Goal: Transaction & Acquisition: Purchase product/service

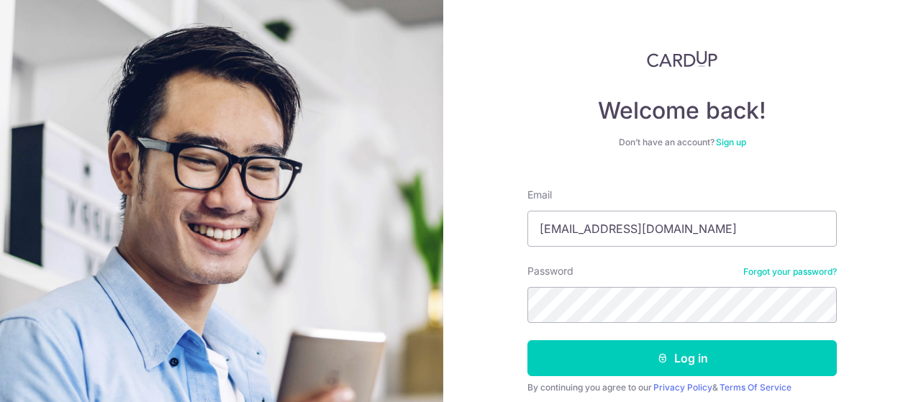
type input "[EMAIL_ADDRESS][DOMAIN_NAME]"
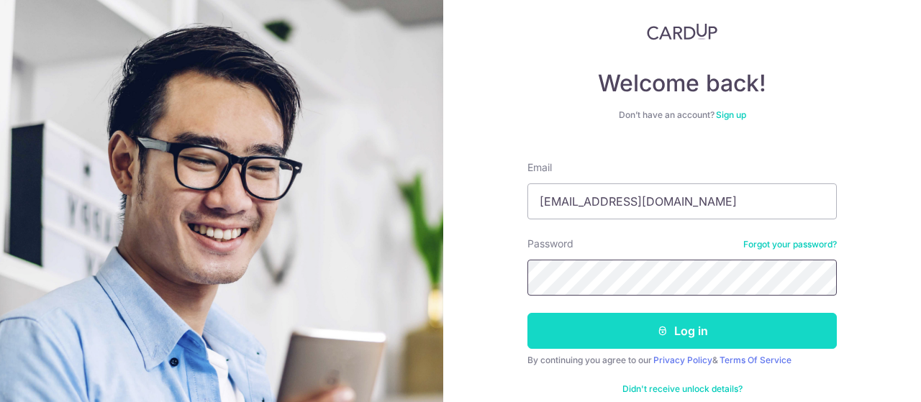
scroll to position [54, 0]
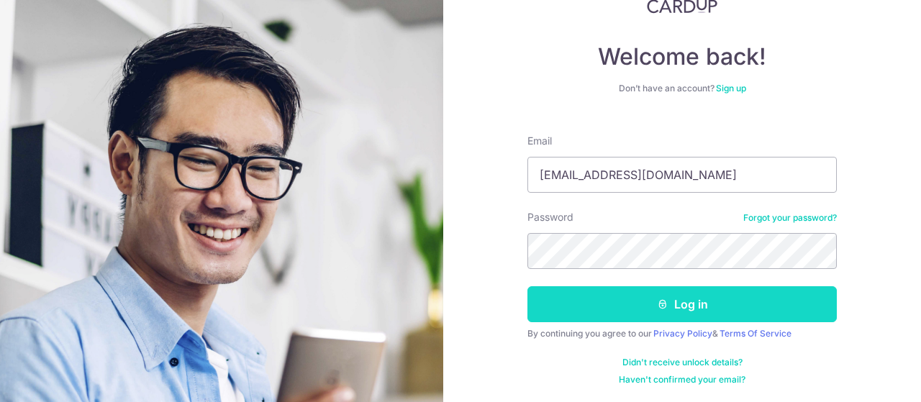
click at [623, 293] on button "Log in" at bounding box center [681, 304] width 309 height 36
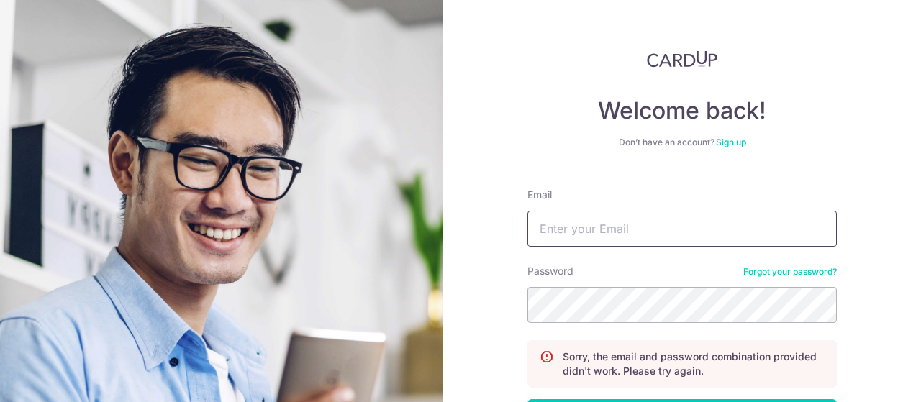
click at [598, 234] on input "Email" at bounding box center [681, 229] width 309 height 36
type input "s"
type input "a"
click at [672, 226] on input "sarahng86@gmail.cpm" at bounding box center [681, 229] width 309 height 36
click at [648, 231] on input "sarahng86@gmail.cpm" at bounding box center [681, 229] width 309 height 36
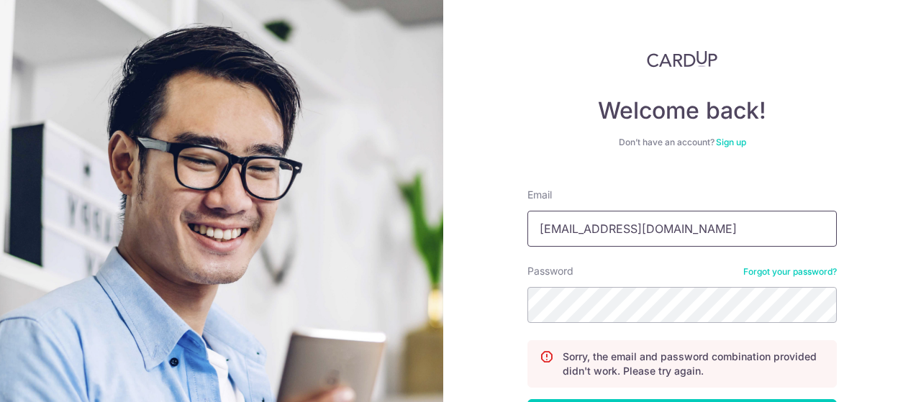
type input "sarahng86@gmail.com"
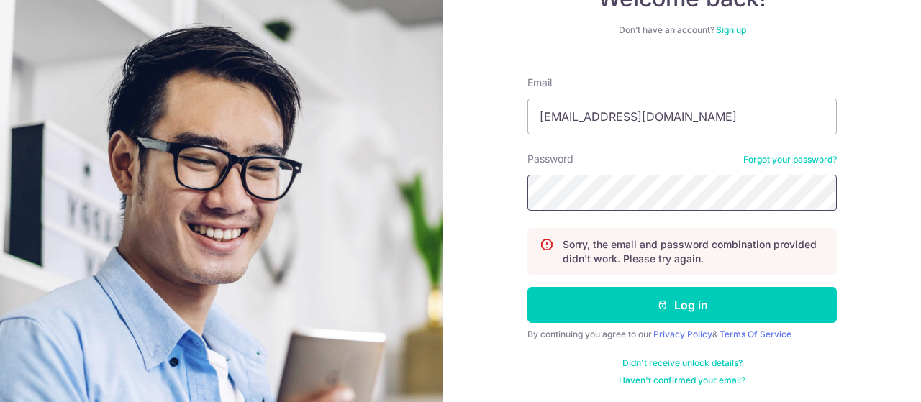
scroll to position [112, 0]
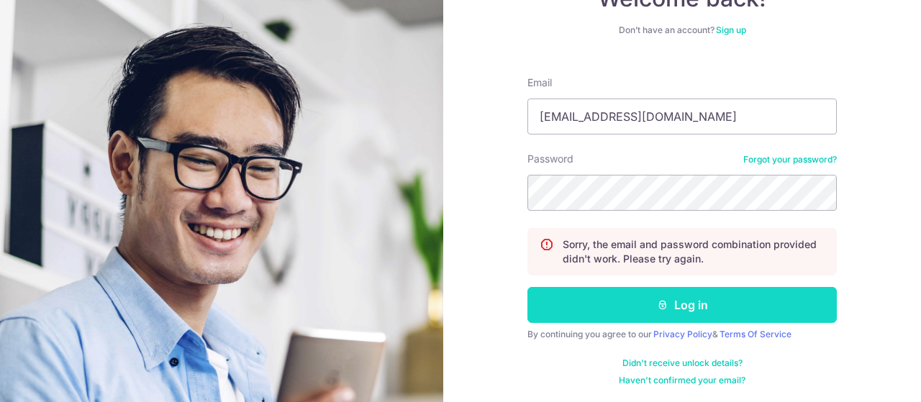
click at [656, 313] on button "Log in" at bounding box center [681, 305] width 309 height 36
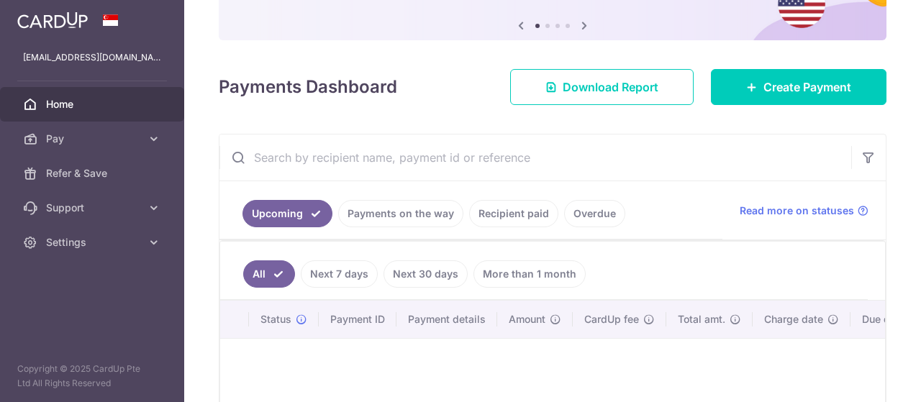
click at [501, 219] on link "Recipient paid" at bounding box center [513, 213] width 89 height 27
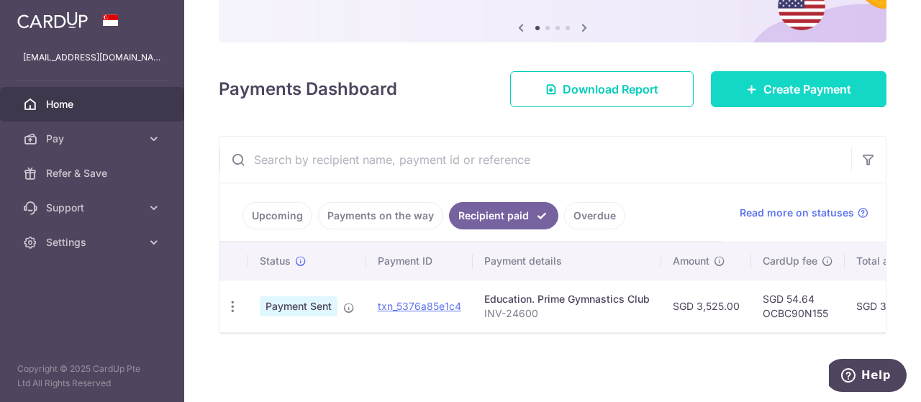
click at [775, 86] on span "Create Payment" at bounding box center [807, 89] width 88 height 17
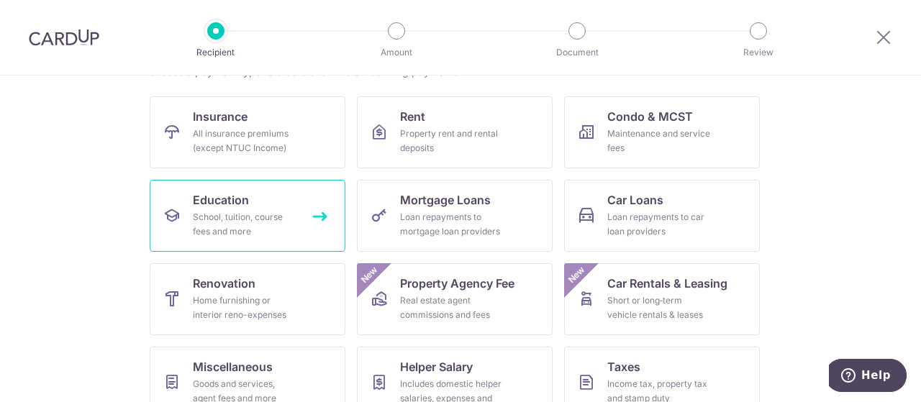
scroll to position [144, 0]
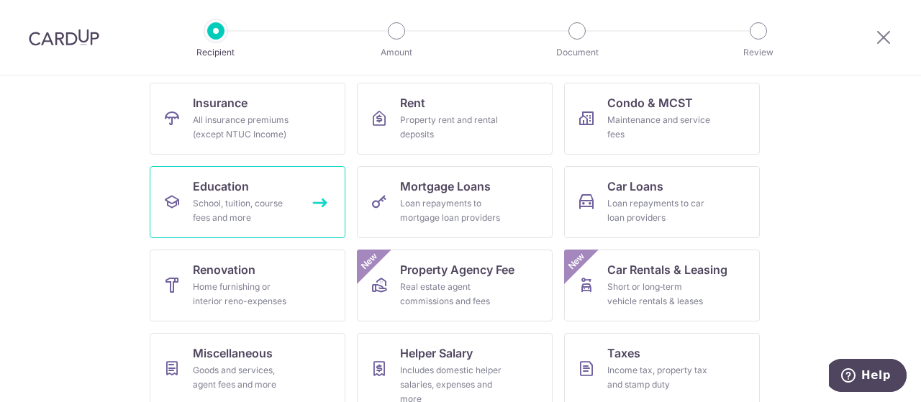
click at [273, 219] on div "School, tuition, course fees and more" at bounding box center [245, 210] width 104 height 29
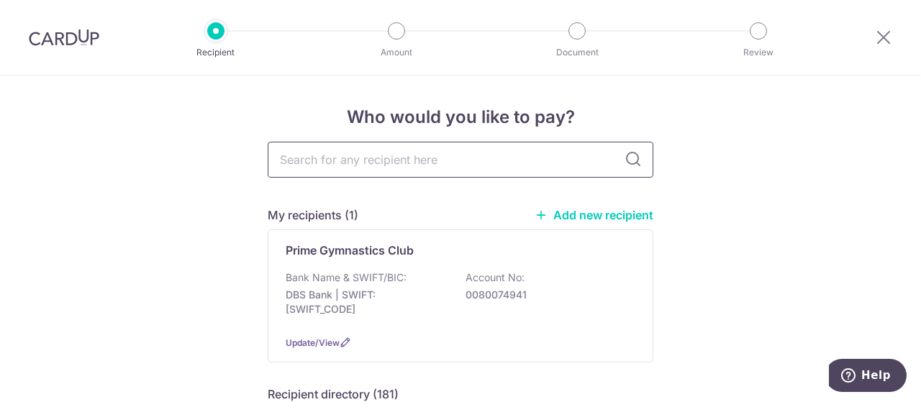
click at [350, 166] on input "text" at bounding box center [461, 160] width 386 height 36
click at [370, 157] on input "text" at bounding box center [461, 160] width 386 height 36
drag, startPoint x: 366, startPoint y: 181, endPoint x: 362, endPoint y: 173, distance: 9.4
click at [362, 163] on input "text" at bounding box center [461, 160] width 386 height 36
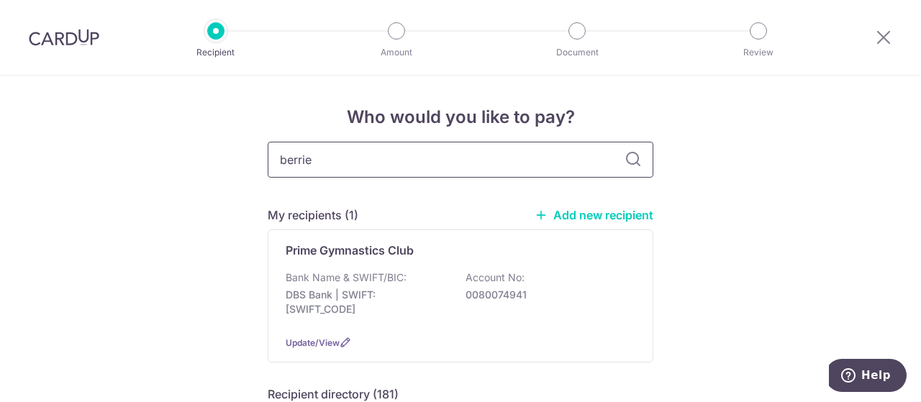
type input "berries"
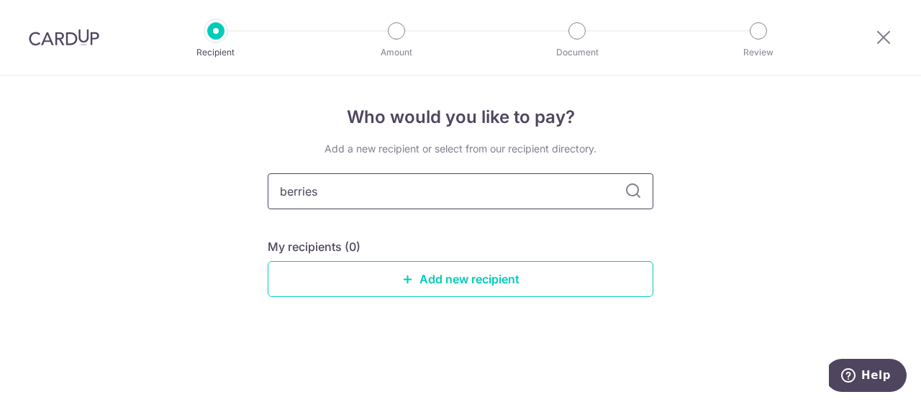
click at [644, 187] on input "berries" at bounding box center [461, 191] width 386 height 36
drag, startPoint x: 576, startPoint y: 193, endPoint x: 563, endPoint y: 195, distance: 13.0
click at [575, 193] on input "berries" at bounding box center [461, 191] width 386 height 36
drag, startPoint x: 557, startPoint y: 195, endPoint x: 246, endPoint y: 204, distance: 310.8
click at [246, 204] on div "Who would you like to pay? Add a new recipient or select from our recipient dir…" at bounding box center [460, 239] width 921 height 327
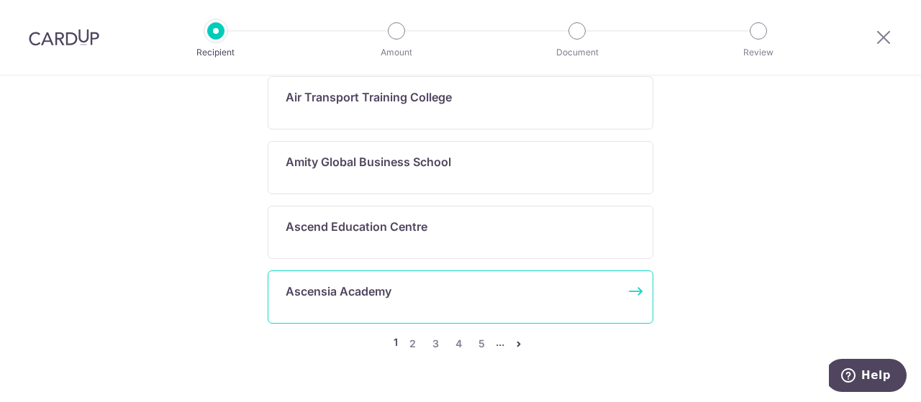
scroll to position [941, 0]
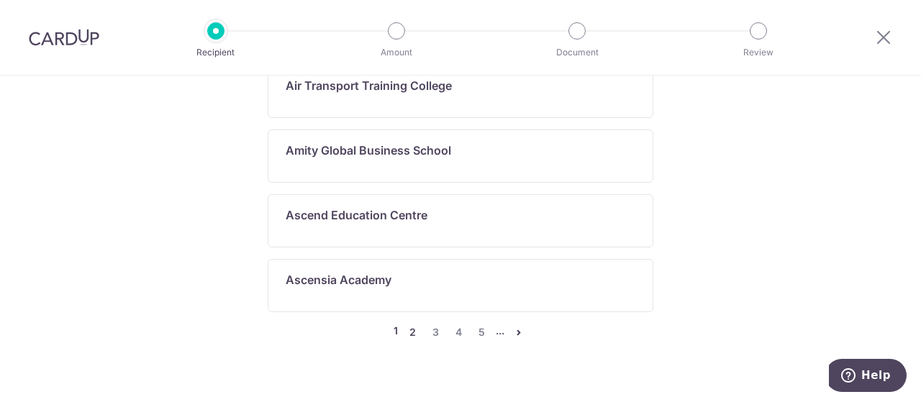
click at [407, 324] on link "2" at bounding box center [411, 332] width 17 height 17
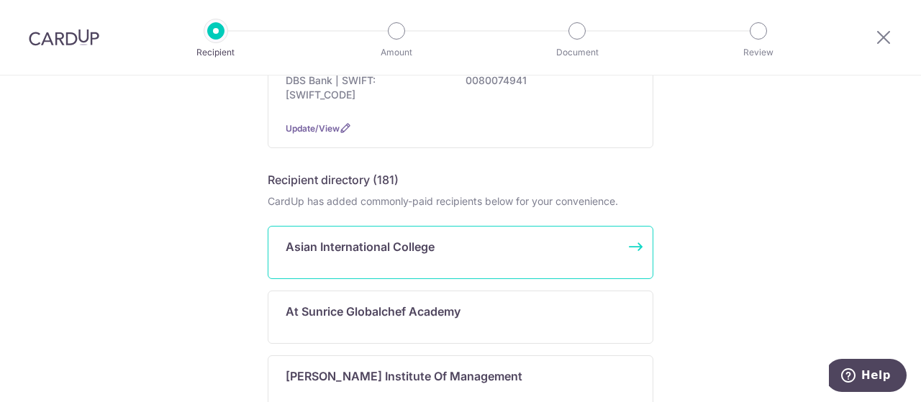
scroll to position [0, 0]
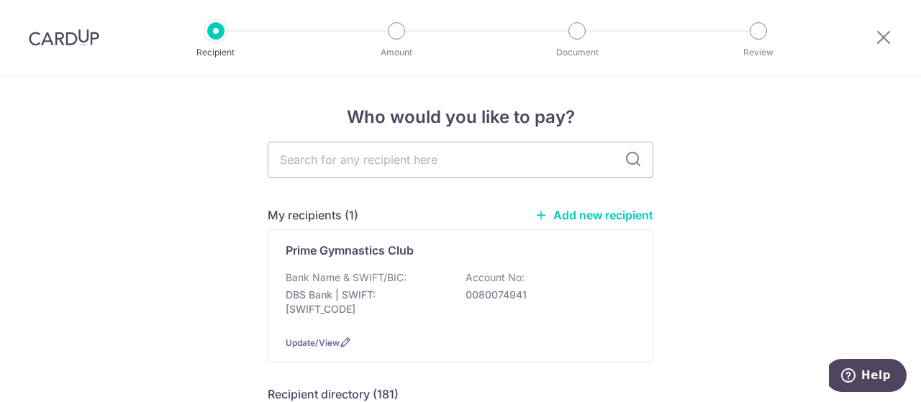
click at [559, 209] on link "Add new recipient" at bounding box center [593, 215] width 119 height 14
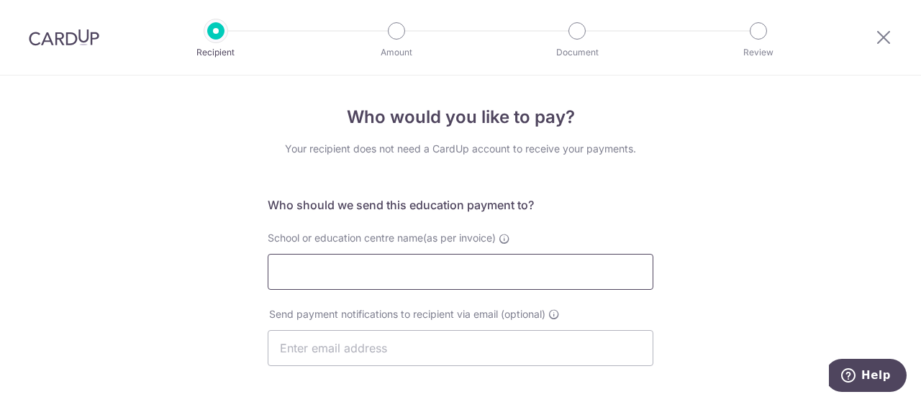
click at [370, 276] on input "School or education centre name(as per invoice)" at bounding box center [461, 272] width 386 height 36
paste input "Berries World of Learning School (JT11) Pte Ltd"
type input "Berries World of Learning School (JT11) Pte Ltd"
click at [472, 353] on input "text" at bounding box center [461, 348] width 386 height 36
type input "s"
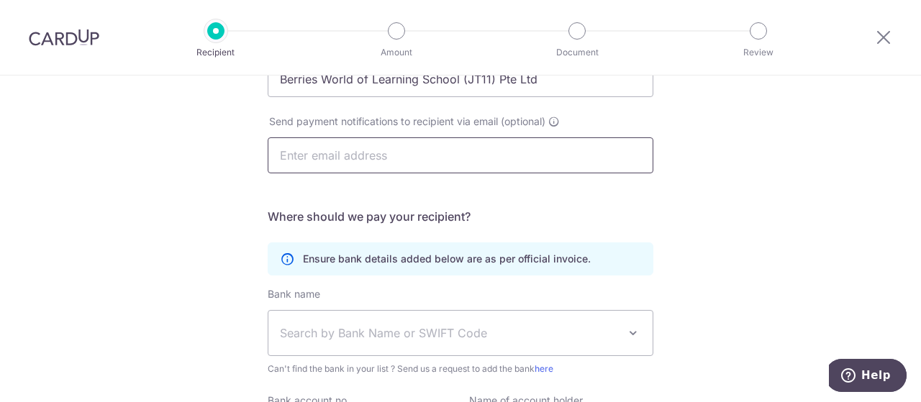
scroll to position [216, 0]
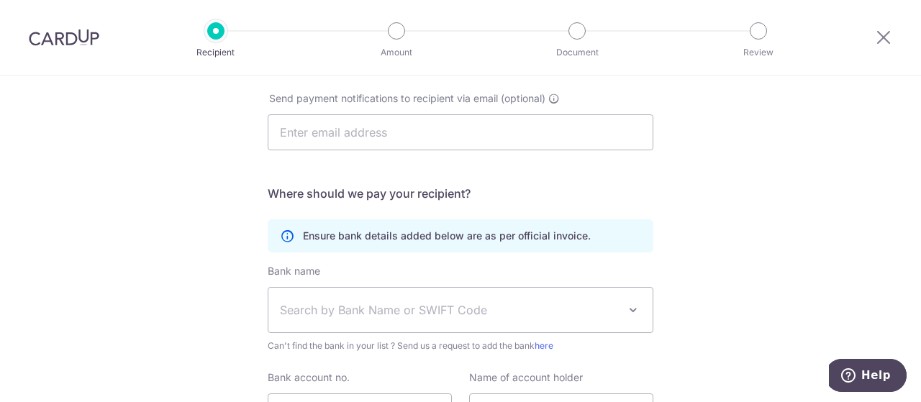
click at [393, 307] on span "Search by Bank Name or SWIFT Code" at bounding box center [449, 309] width 338 height 17
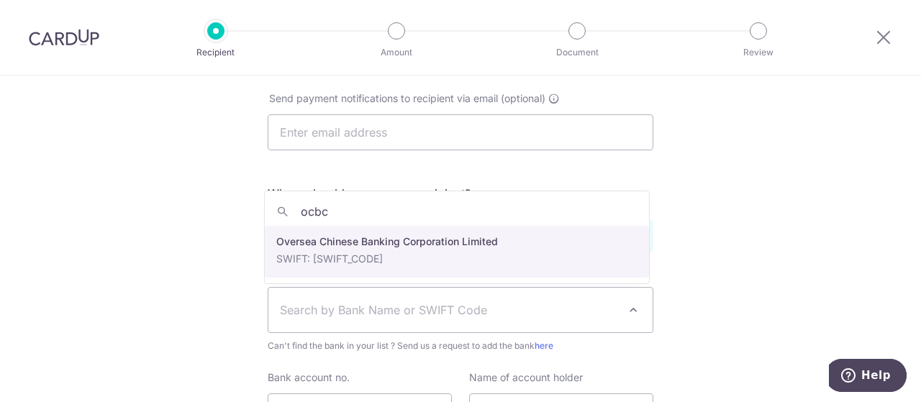
type input "ocbc"
select select "12"
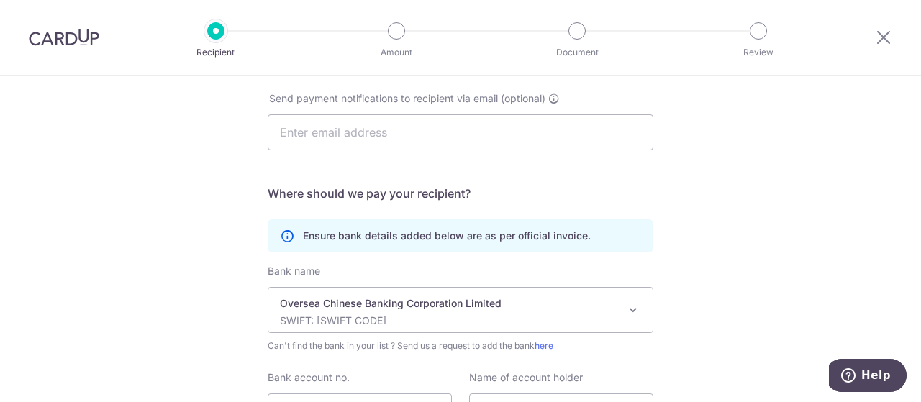
click at [412, 248] on div "Ensure bank details added below are as per official invoice." at bounding box center [461, 235] width 386 height 33
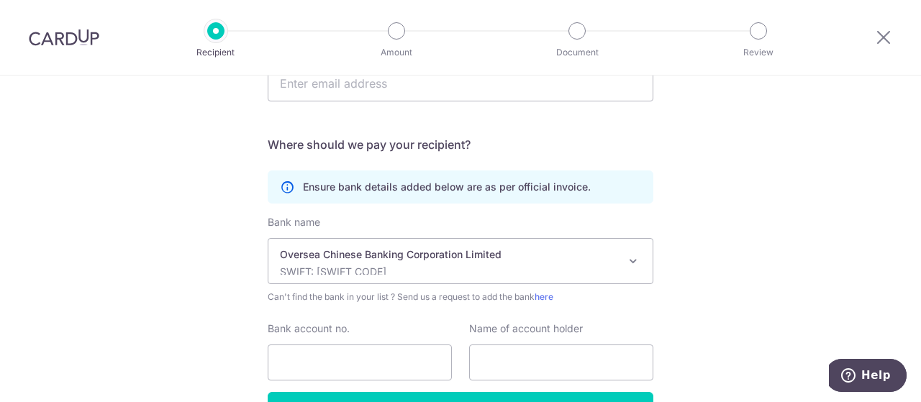
scroll to position [288, 0]
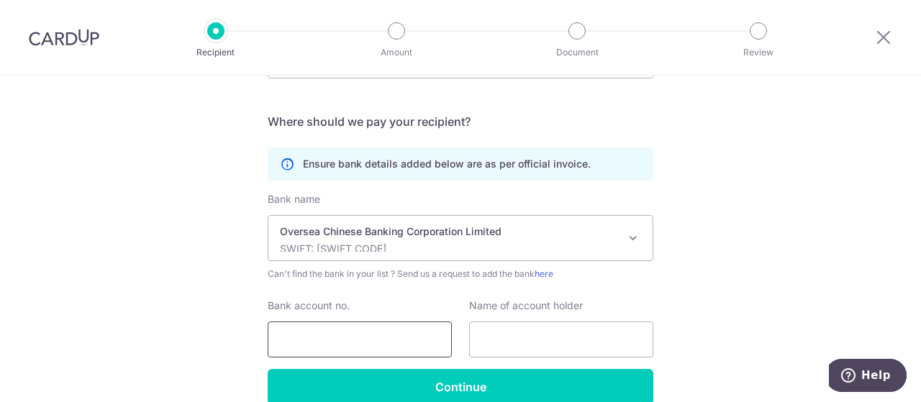
click at [364, 337] on input "Bank account no." at bounding box center [360, 339] width 184 height 36
paste input "712781749001"
type input "712781749001"
click at [500, 350] on input "text" at bounding box center [561, 339] width 184 height 36
paste input "Berries World of Learning School (JT11) Pte Ltd"
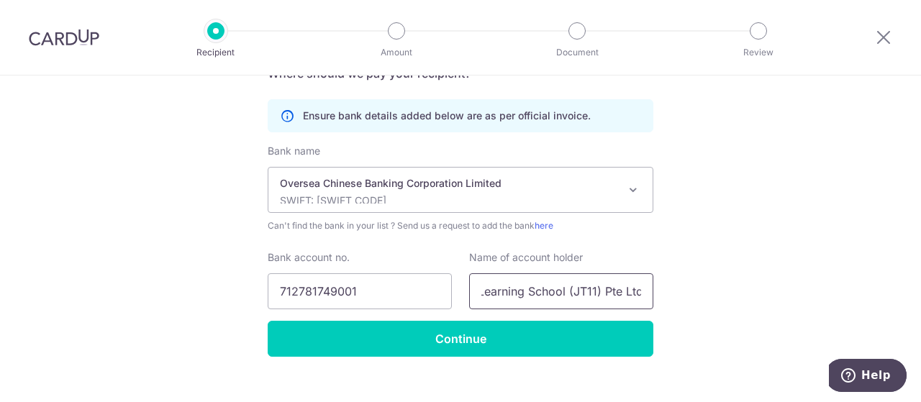
scroll to position [357, 0]
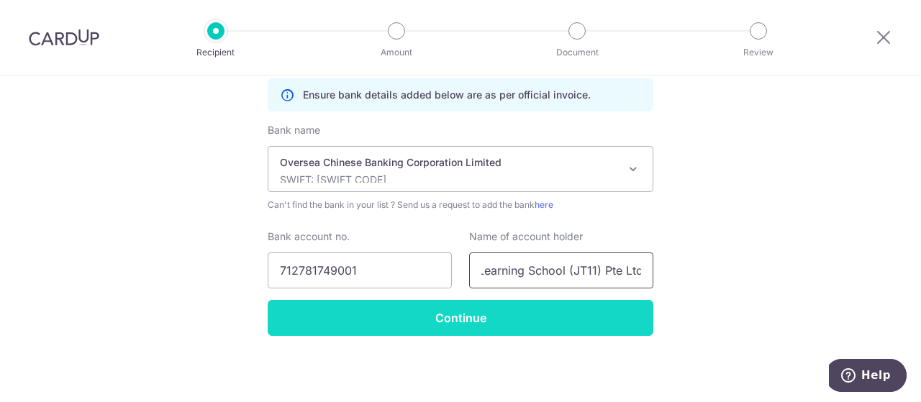
type input "Berries World of Learning School (JT11) Pte Ltd"
click at [391, 316] on input "Continue" at bounding box center [461, 318] width 386 height 36
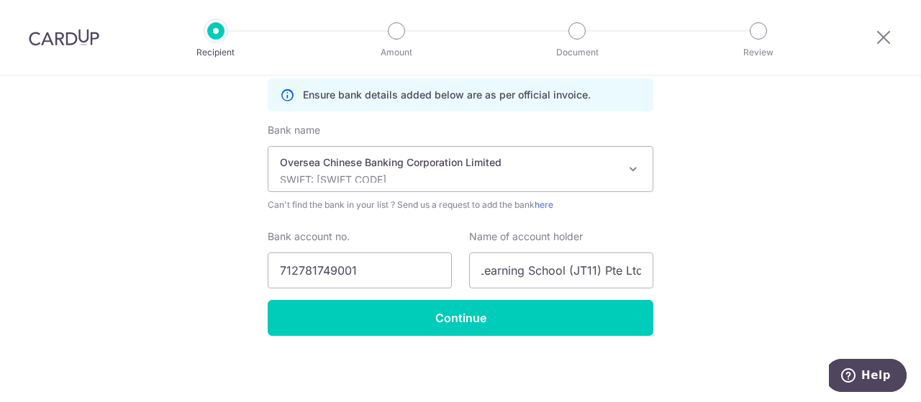
scroll to position [0, 0]
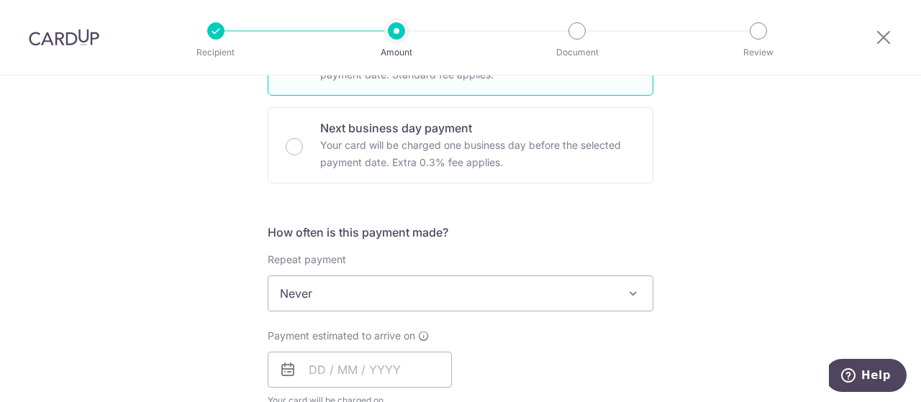
scroll to position [432, 0]
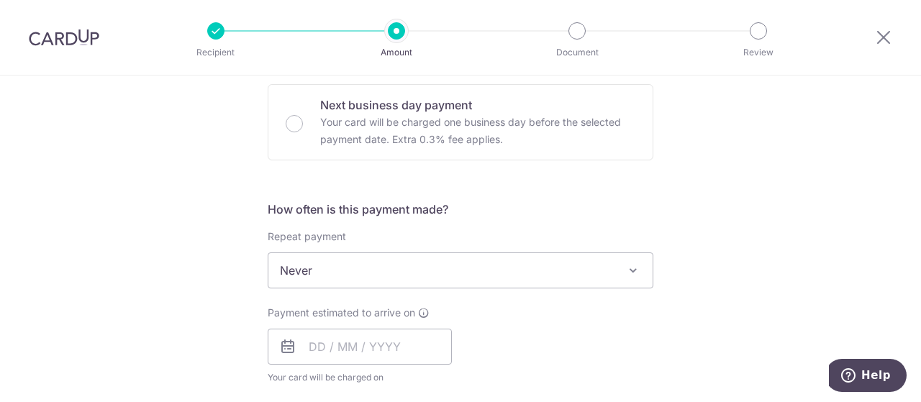
click at [428, 277] on span "Never" at bounding box center [460, 270] width 384 height 35
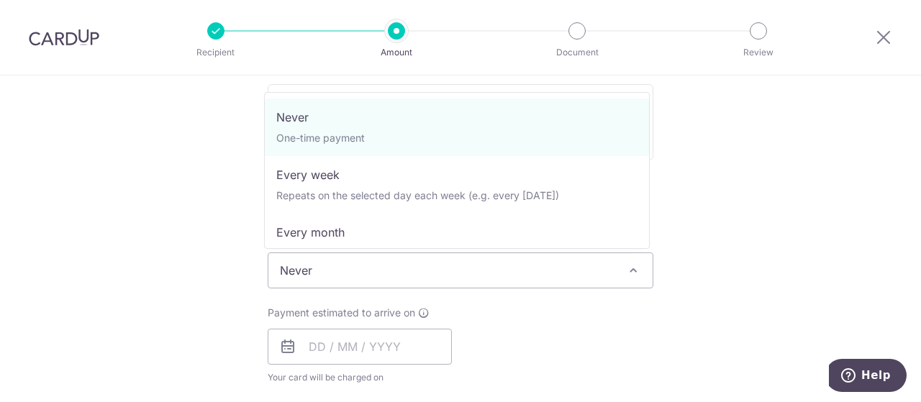
click at [428, 277] on span "Never" at bounding box center [460, 270] width 384 height 35
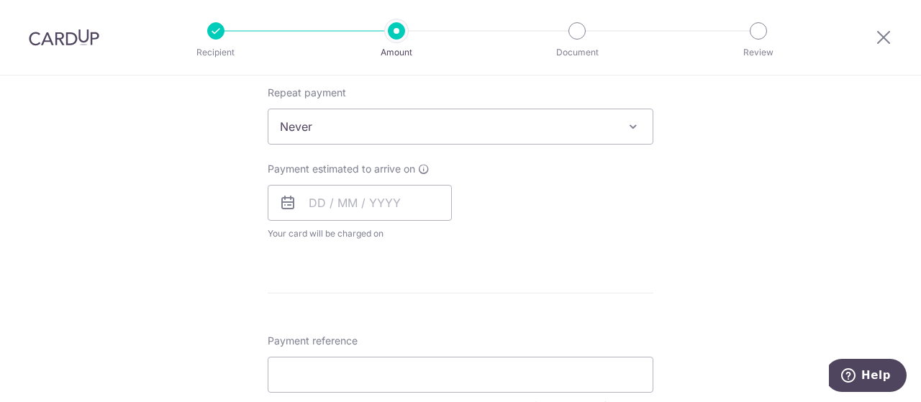
scroll to position [719, 0]
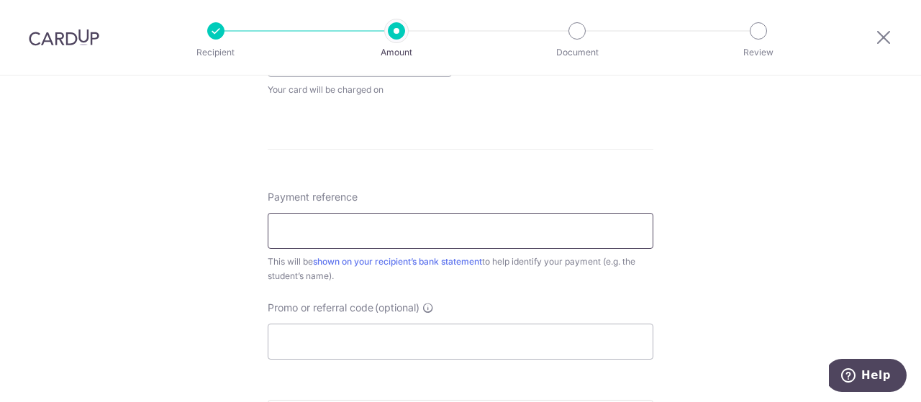
click at [383, 234] on input "Payment reference" at bounding box center [461, 231] width 386 height 36
paste input "BT-I25002229"
type input "BT-I25002229"
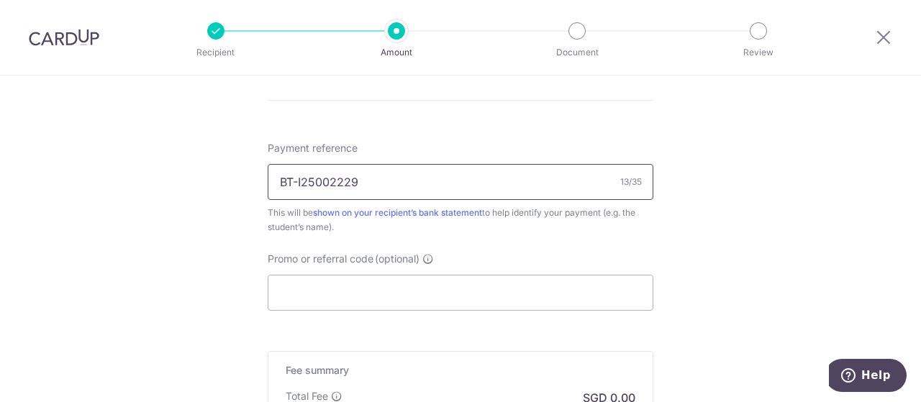
scroll to position [791, 0]
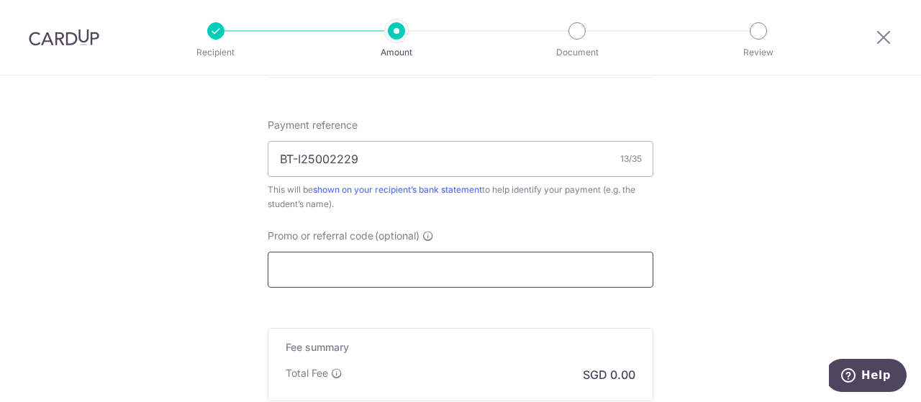
click at [372, 261] on input "Promo or referral code (optional)" at bounding box center [461, 270] width 386 height 36
paste input "OCBC90NV"
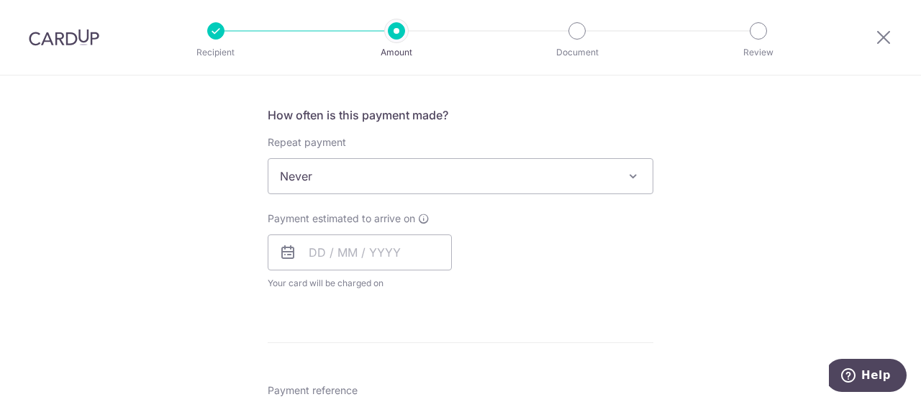
scroll to position [503, 0]
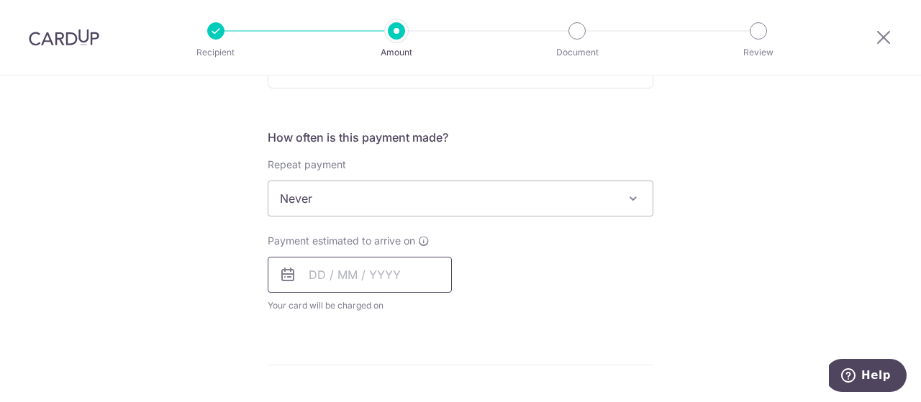
type input "OCBC90NV"
click at [366, 278] on input "text" at bounding box center [360, 275] width 184 height 36
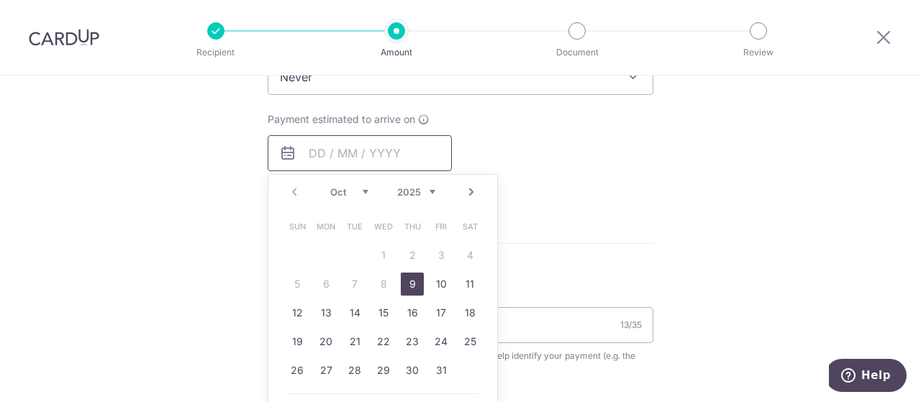
scroll to position [647, 0]
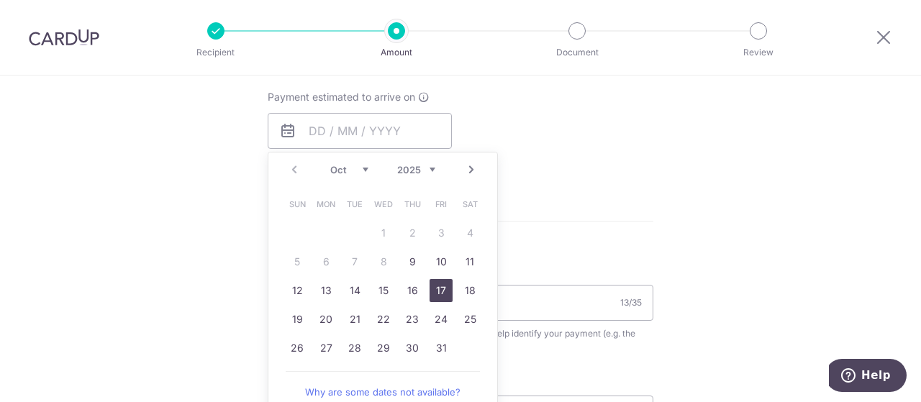
click at [433, 288] on link "17" at bounding box center [440, 290] width 23 height 23
type input "17/10/2025"
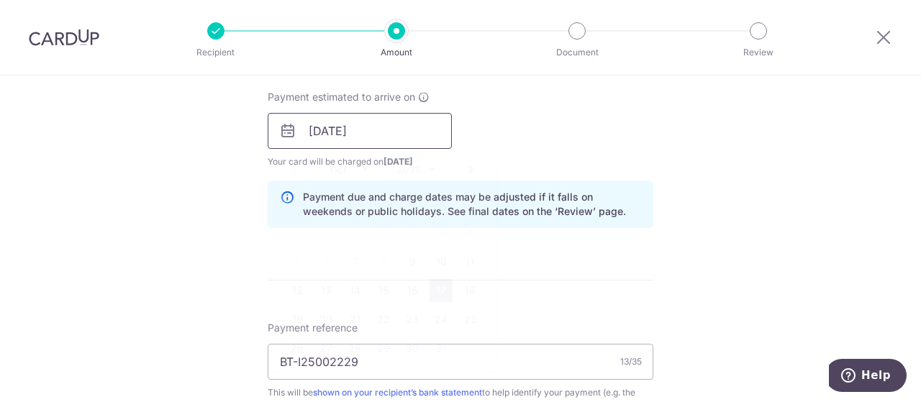
click at [371, 136] on input "17/10/2025" at bounding box center [360, 131] width 184 height 36
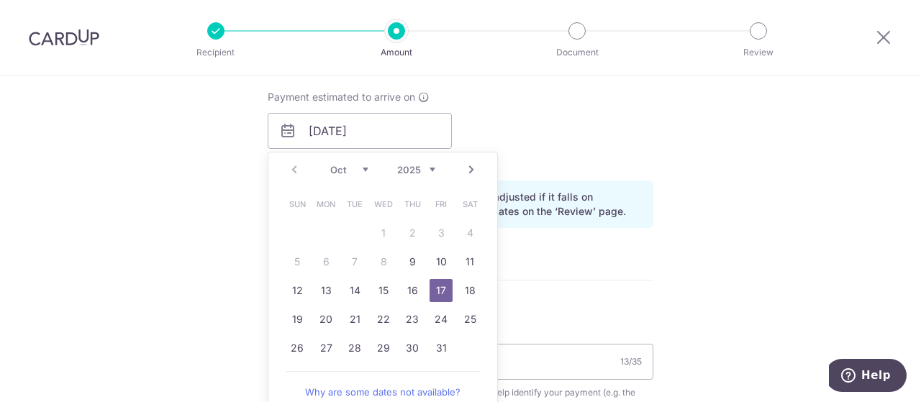
click at [549, 120] on div "Payment estimated to arrive on 17/10/2025 Prev Next Oct Nov Dec 2025 2026 2027 …" at bounding box center [460, 129] width 403 height 79
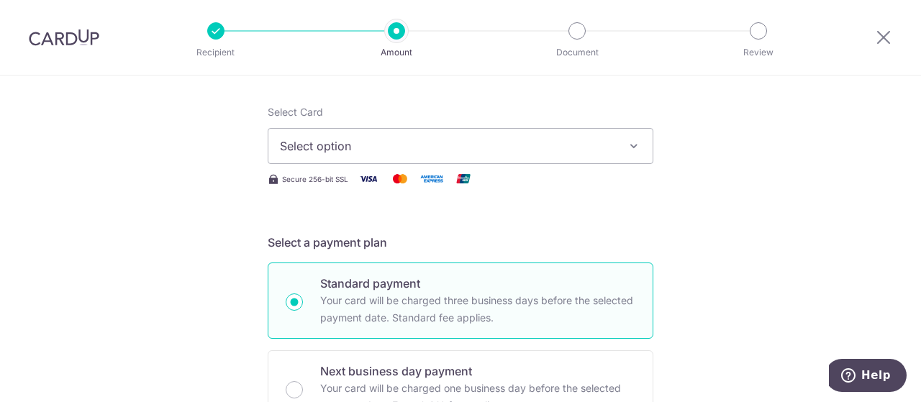
scroll to position [144, 0]
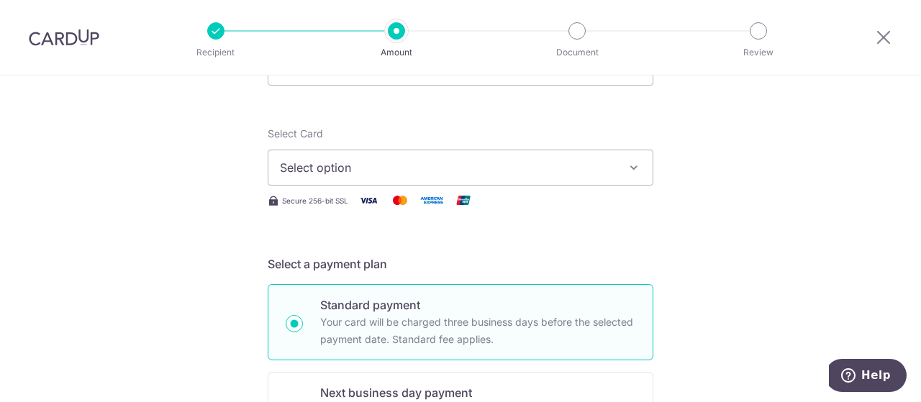
click at [475, 172] on span "Select option" at bounding box center [447, 167] width 335 height 17
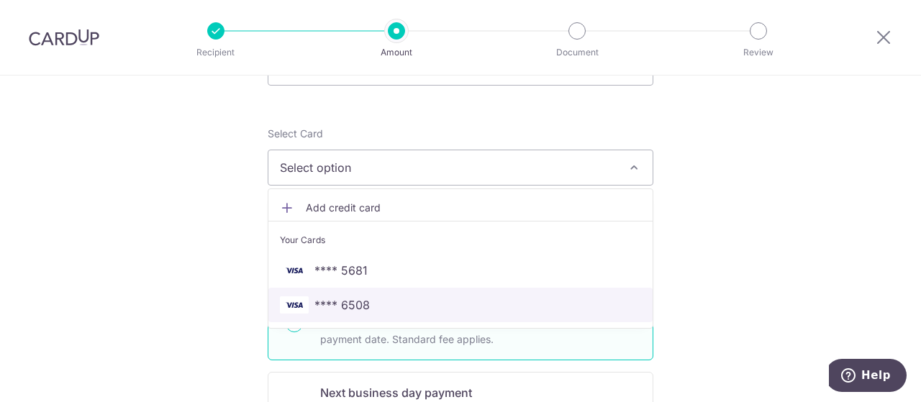
click at [388, 303] on span "**** 6508" at bounding box center [460, 304] width 361 height 17
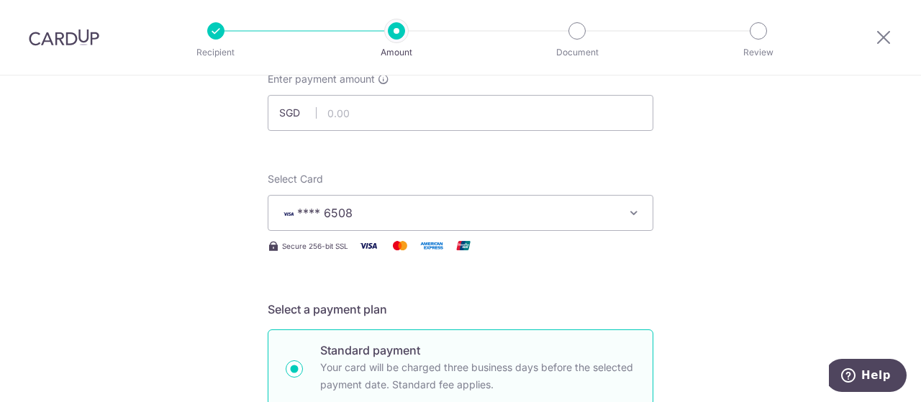
scroll to position [0, 0]
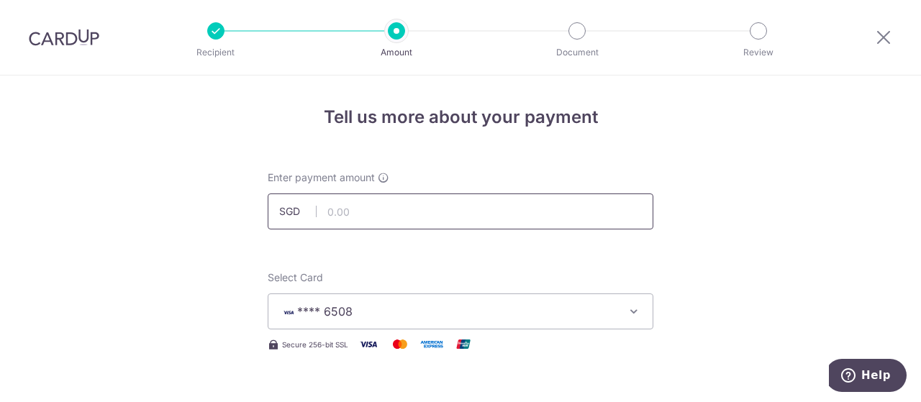
click at [368, 211] on input "text" at bounding box center [461, 211] width 386 height 36
paste input "3,365.38"
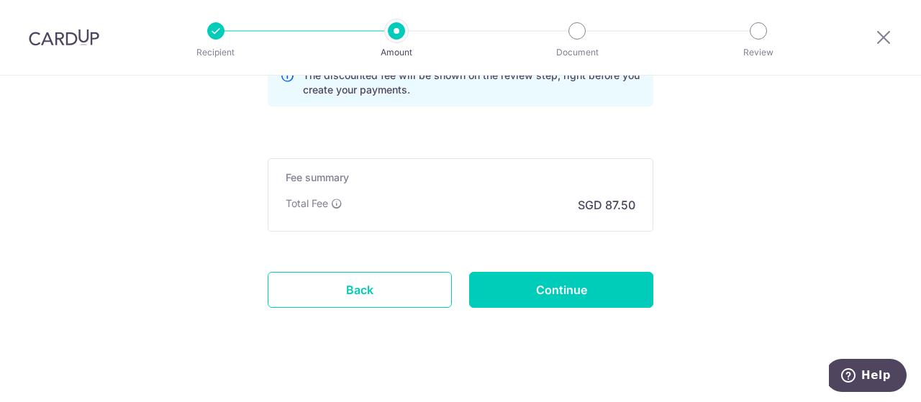
scroll to position [1094, 0]
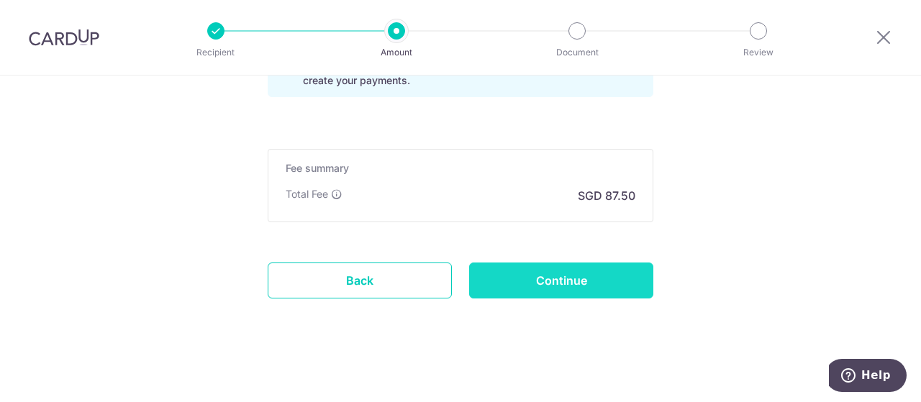
click at [539, 274] on input "Continue" at bounding box center [561, 281] width 184 height 36
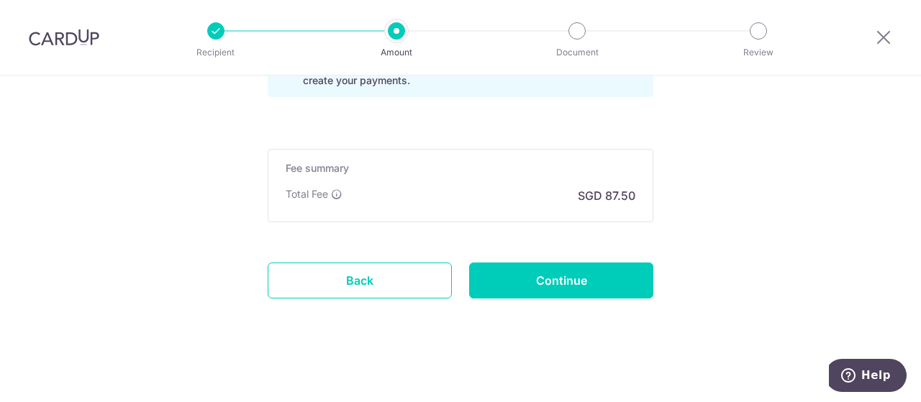
type input "3,365.38"
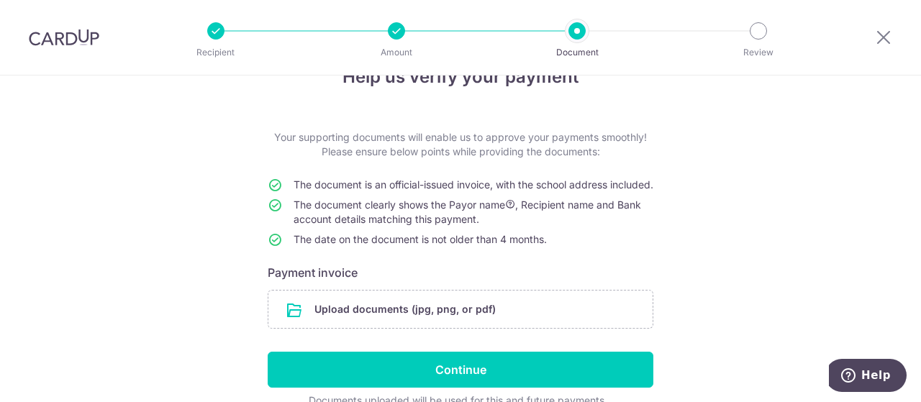
scroll to position [72, 0]
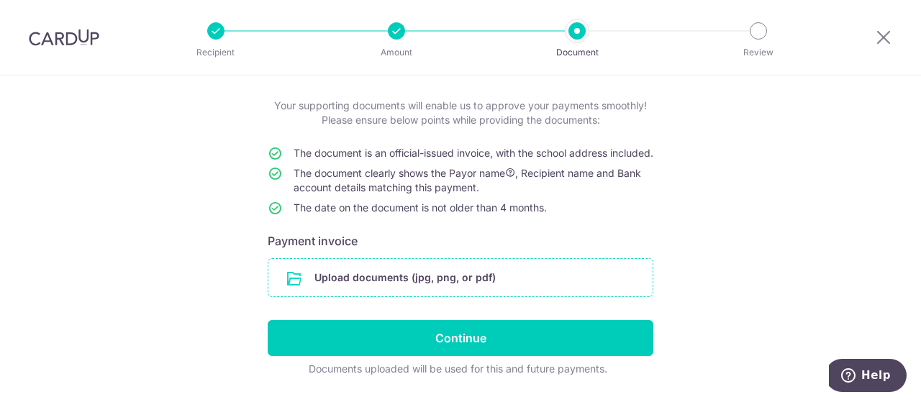
click at [467, 291] on input "file" at bounding box center [460, 277] width 384 height 37
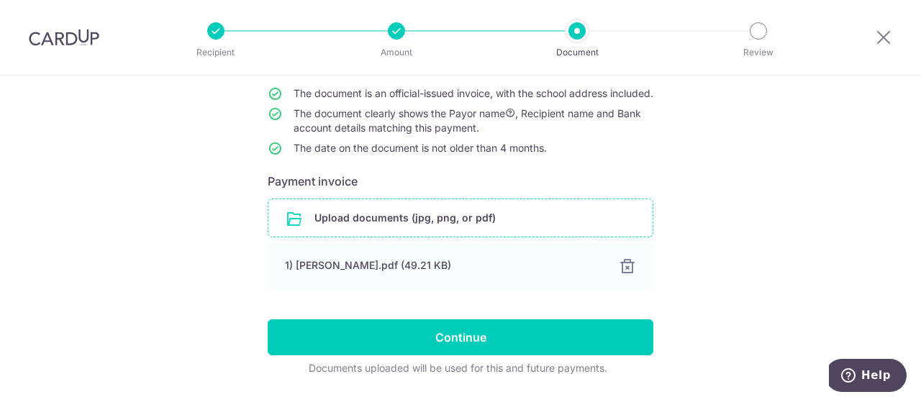
scroll to position [186, 0]
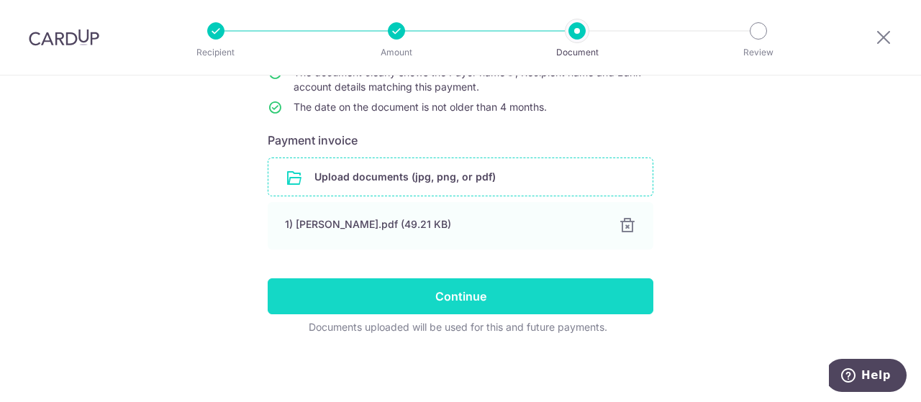
click at [507, 307] on input "Continue" at bounding box center [461, 296] width 386 height 36
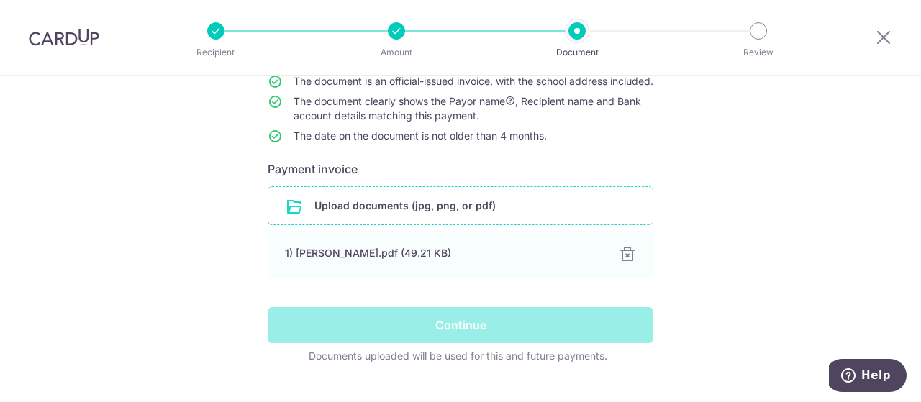
scroll to position [159, 0]
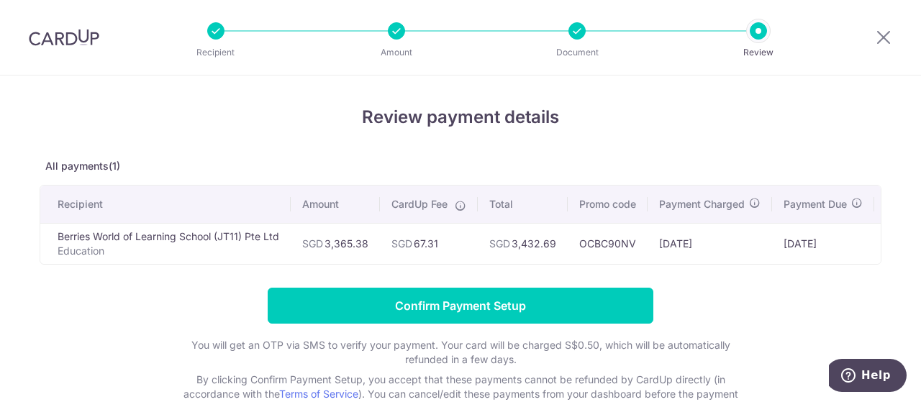
drag, startPoint x: 327, startPoint y: 242, endPoint x: 378, endPoint y: 242, distance: 51.1
click at [378, 242] on td "SGD 3,365.38" at bounding box center [335, 243] width 89 height 41
click at [483, 255] on td "SGD 3,432.69" at bounding box center [523, 243] width 90 height 41
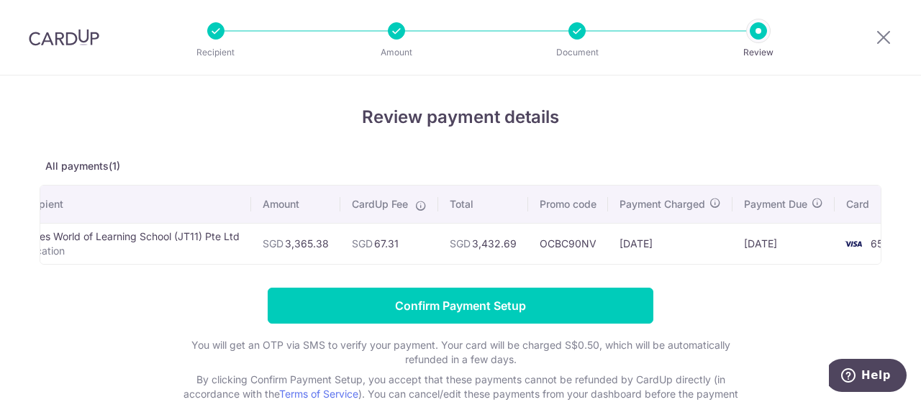
scroll to position [0, 40]
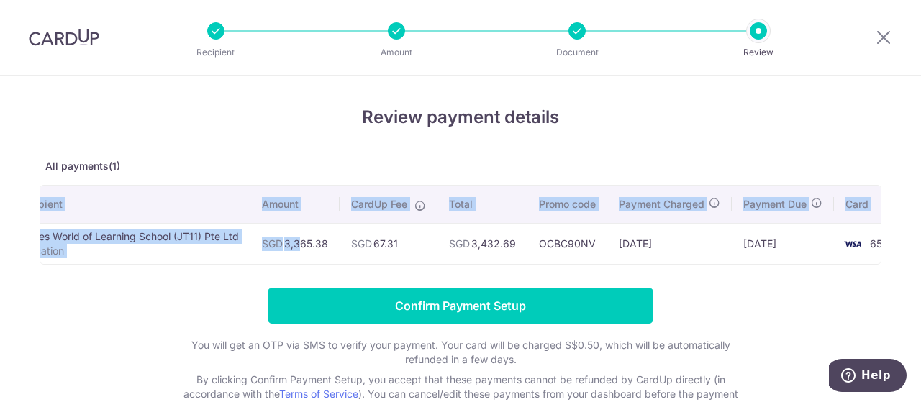
drag, startPoint x: 289, startPoint y: 260, endPoint x: 155, endPoint y: 265, distance: 133.8
click at [155, 265] on div "Recipient Amount CardUp Fee Total Promo code Payment Charged Payment Due Card B…" at bounding box center [461, 225] width 842 height 80
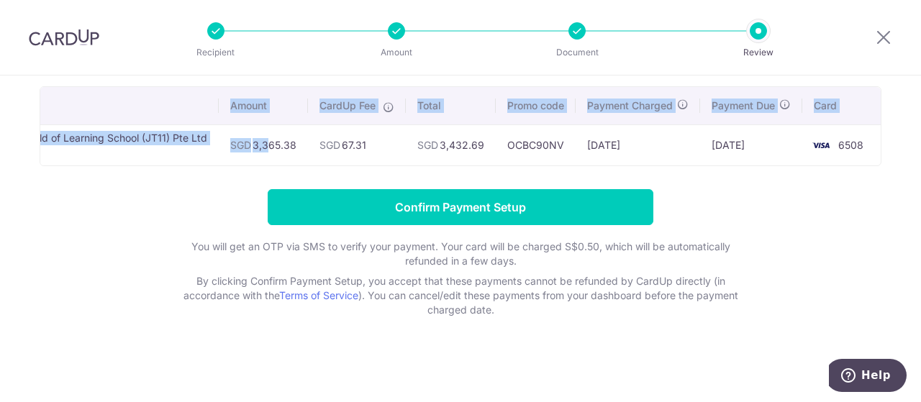
scroll to position [0, 0]
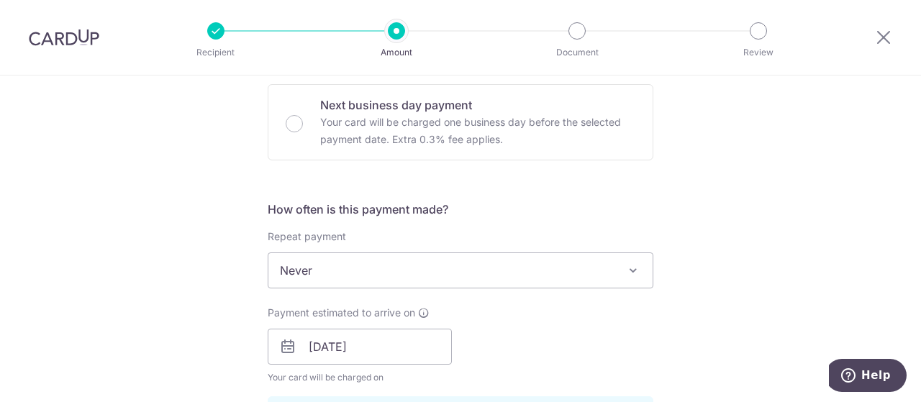
scroll to position [503, 0]
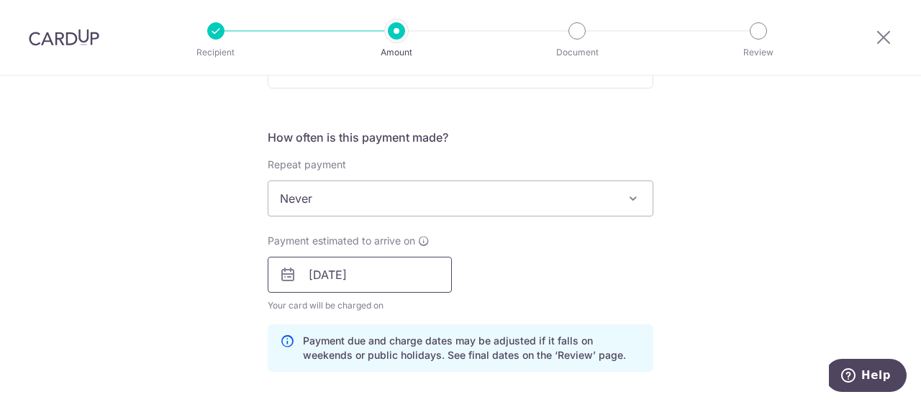
click at [350, 270] on input "17/10/2025" at bounding box center [360, 275] width 184 height 36
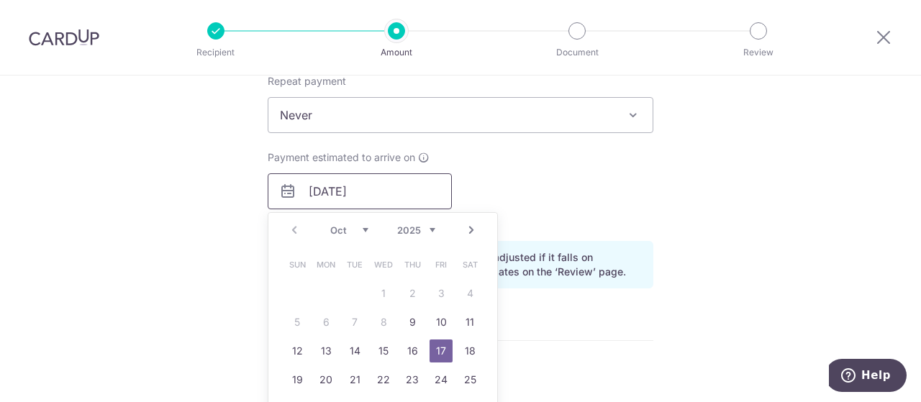
scroll to position [647, 0]
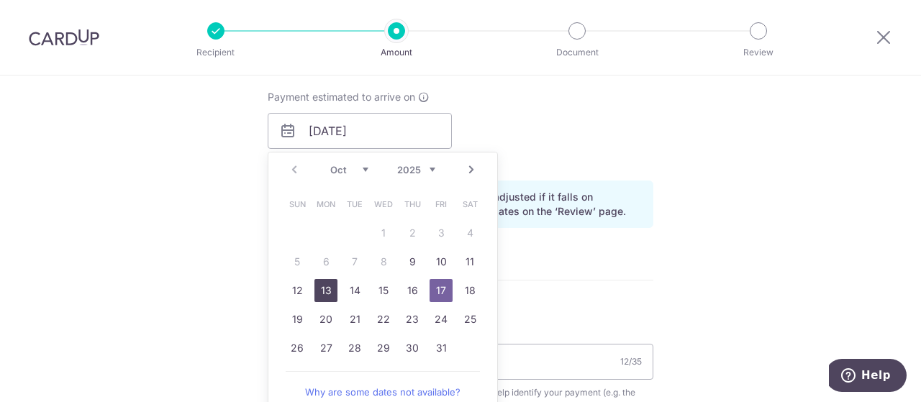
click at [318, 291] on link "13" at bounding box center [325, 290] width 23 height 23
type input "13/10/2025"
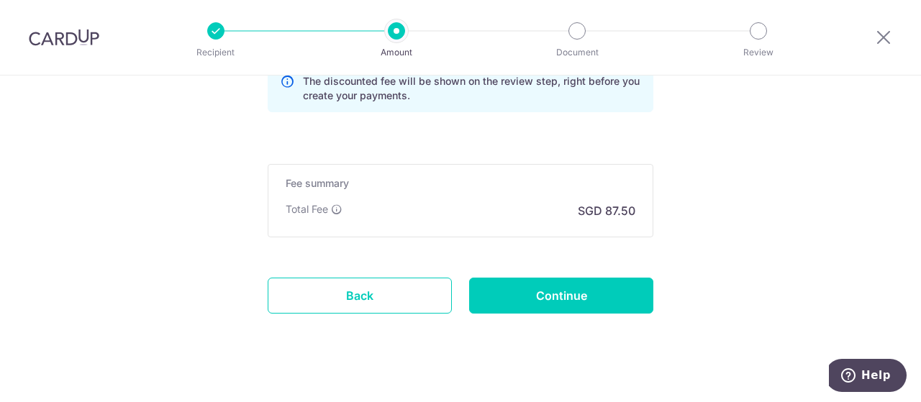
scroll to position [1094, 0]
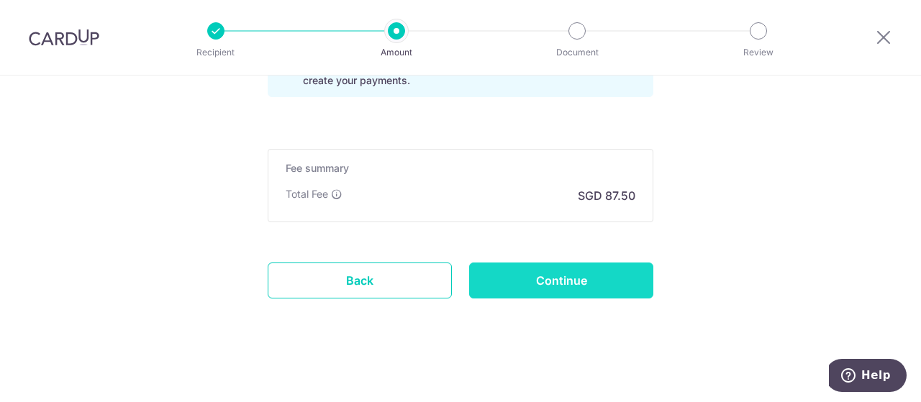
click at [575, 280] on input "Continue" at bounding box center [561, 281] width 184 height 36
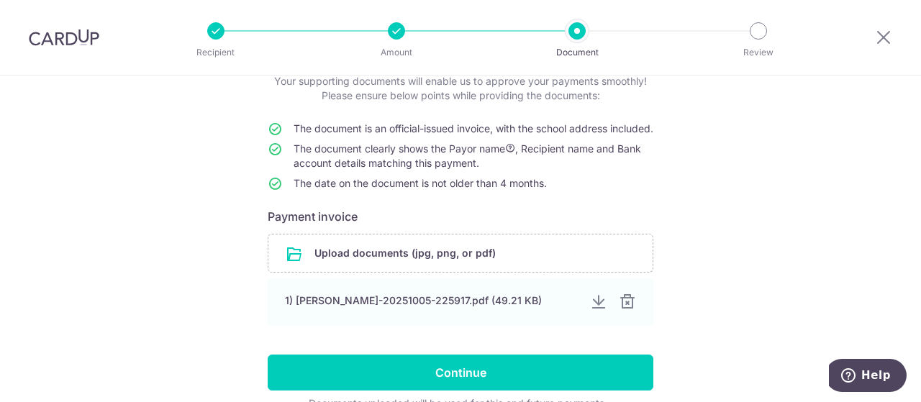
scroll to position [186, 0]
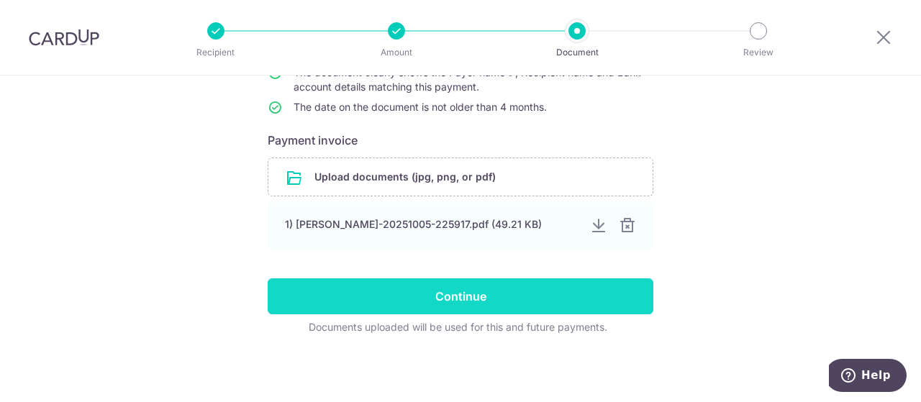
click at [499, 296] on input "Continue" at bounding box center [461, 296] width 386 height 36
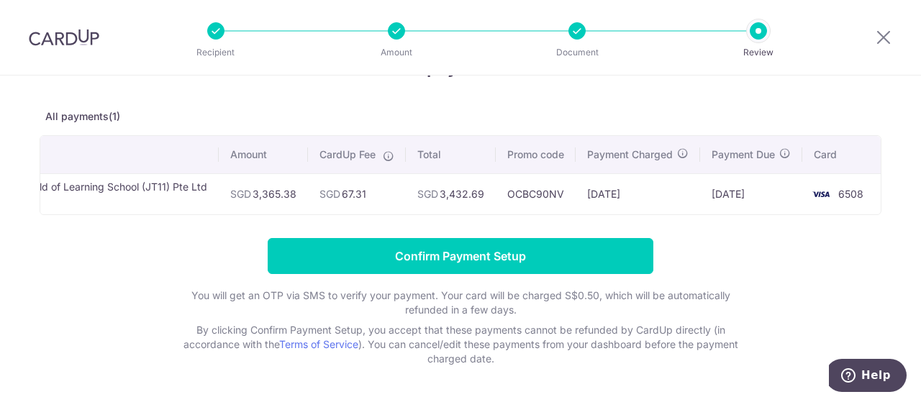
scroll to position [72, 0]
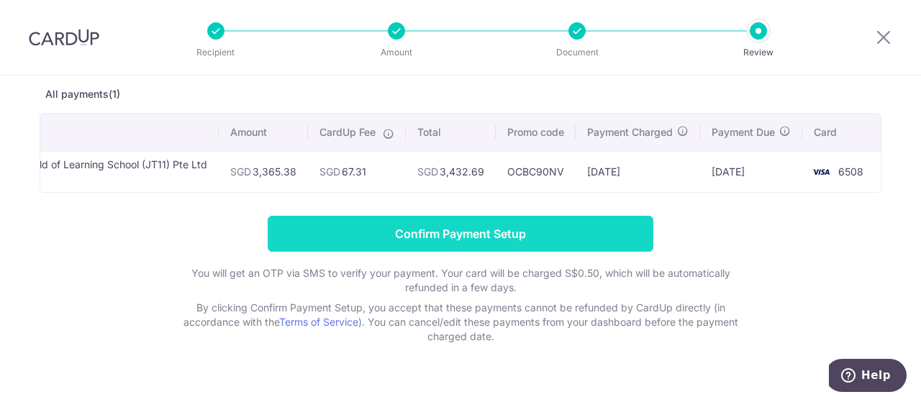
click at [462, 232] on input "Confirm Payment Setup" at bounding box center [461, 234] width 386 height 36
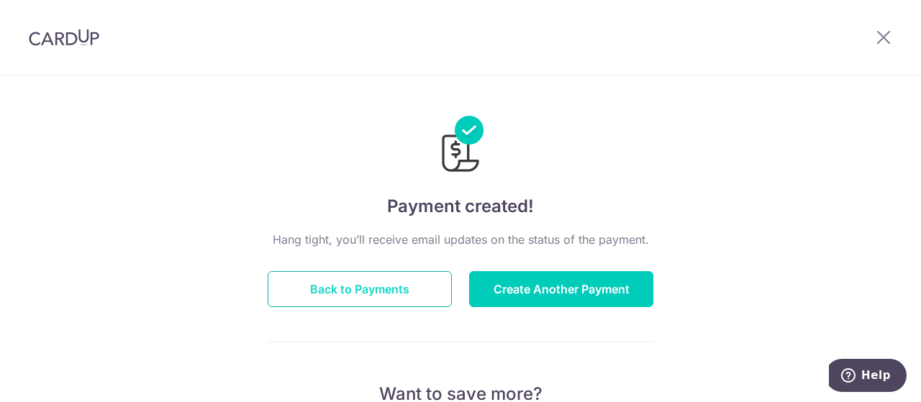
click at [359, 291] on button "Back to Payments" at bounding box center [360, 289] width 184 height 36
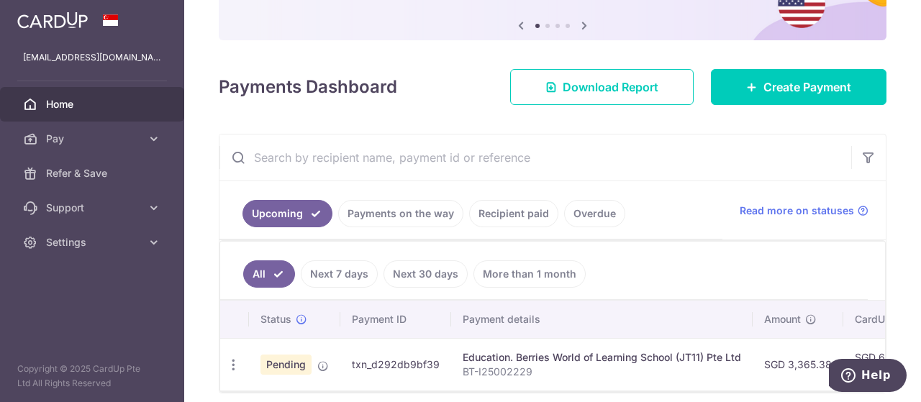
scroll to position [205, 0]
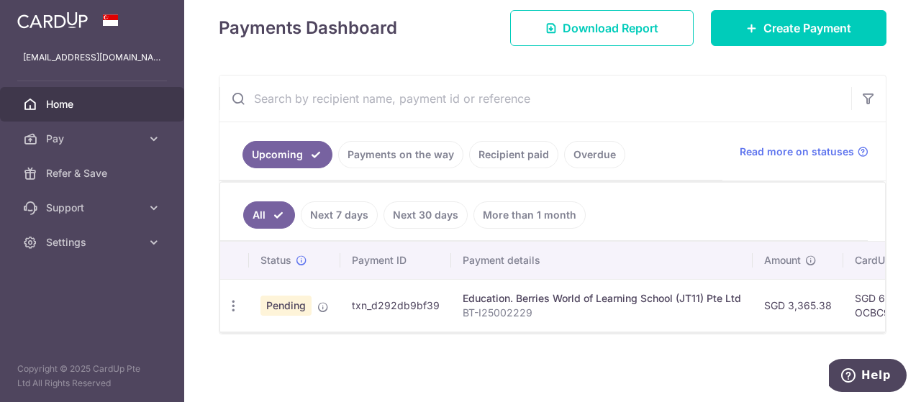
click at [538, 150] on link "Recipient paid" at bounding box center [513, 154] width 89 height 27
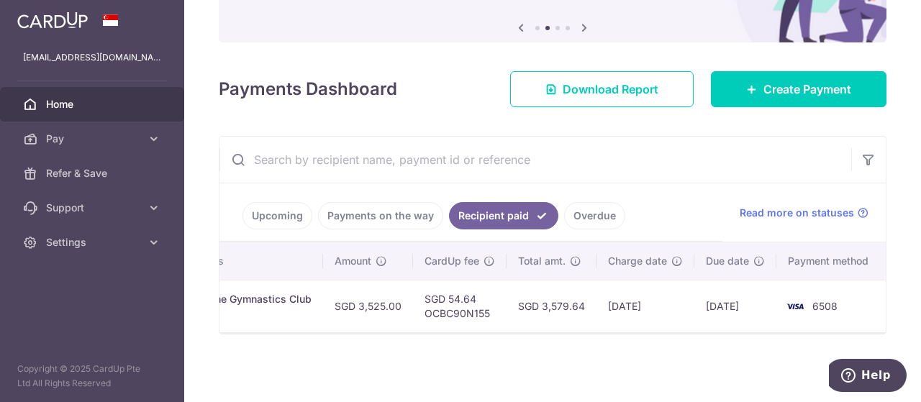
scroll to position [0, 0]
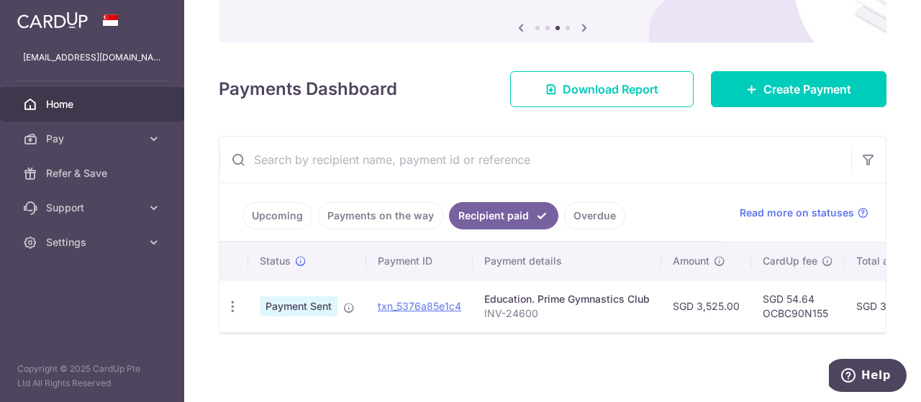
click at [352, 219] on link "Payments on the way" at bounding box center [380, 215] width 125 height 27
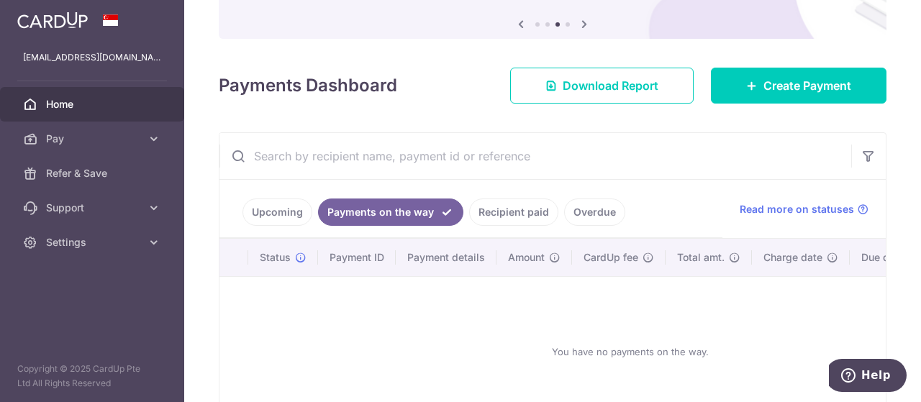
click at [280, 210] on link "Upcoming" at bounding box center [277, 212] width 70 height 27
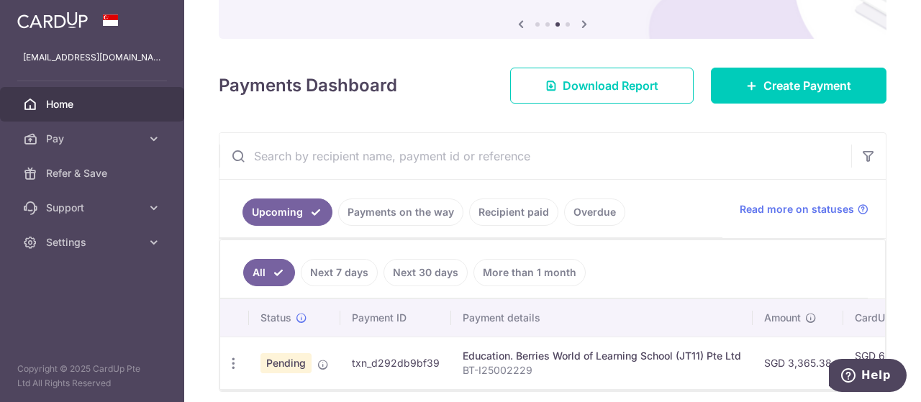
click at [565, 206] on link "Overdue" at bounding box center [594, 212] width 61 height 27
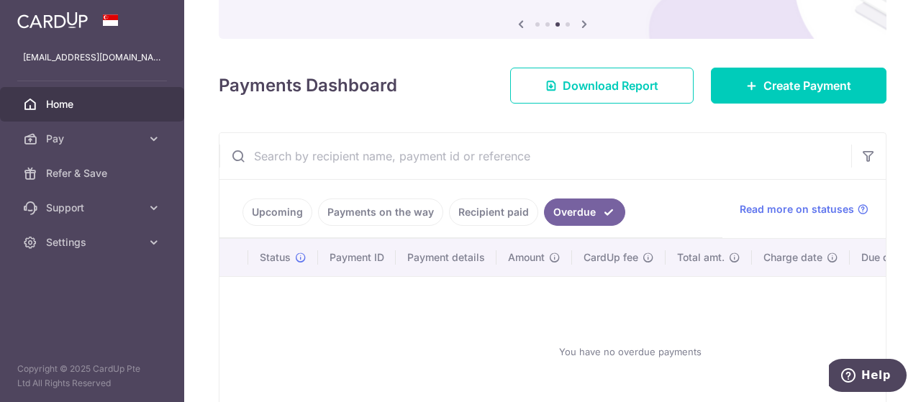
click at [263, 217] on link "Upcoming" at bounding box center [277, 212] width 70 height 27
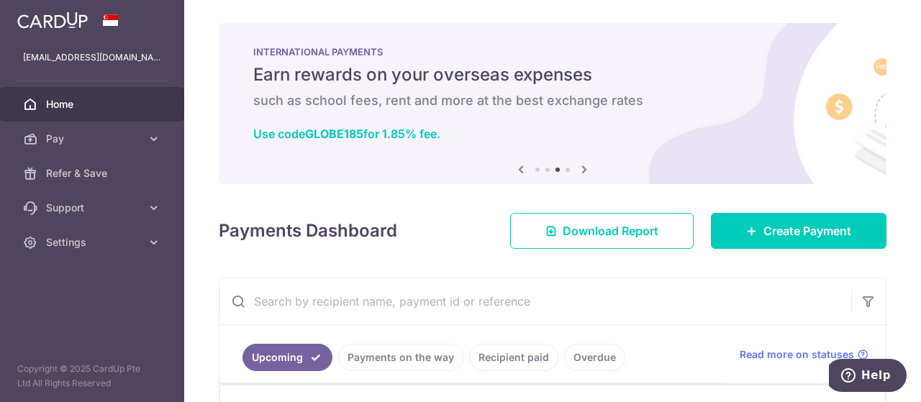
click at [583, 173] on icon at bounding box center [583, 169] width 17 height 18
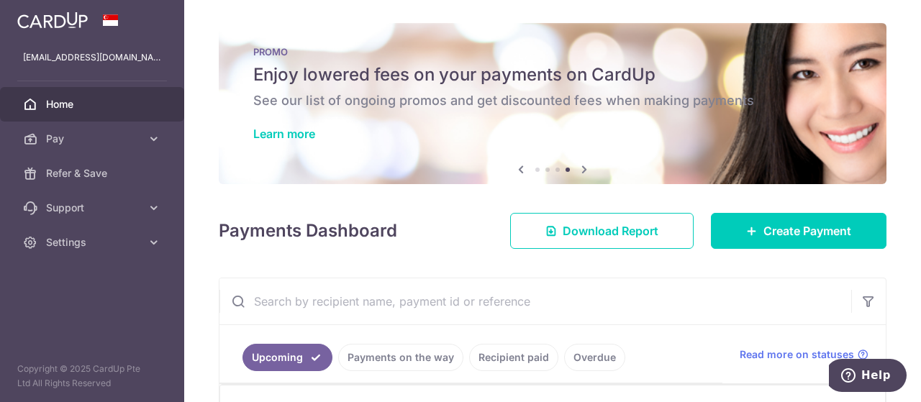
click at [583, 173] on icon at bounding box center [583, 169] width 17 height 18
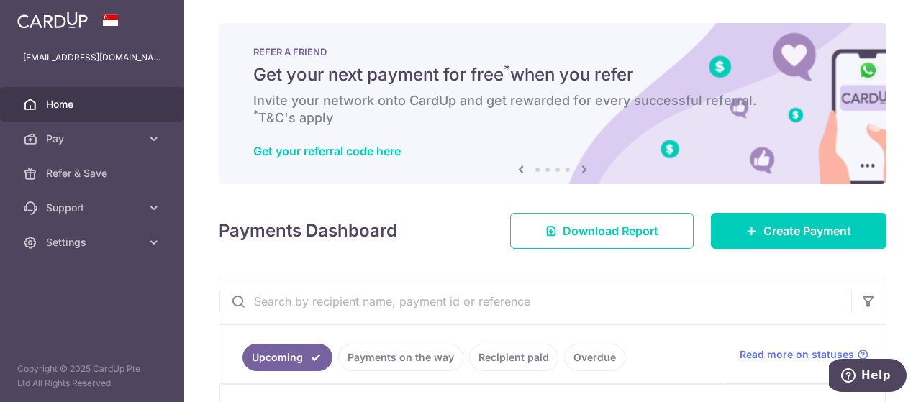
click at [583, 173] on icon at bounding box center [583, 169] width 17 height 18
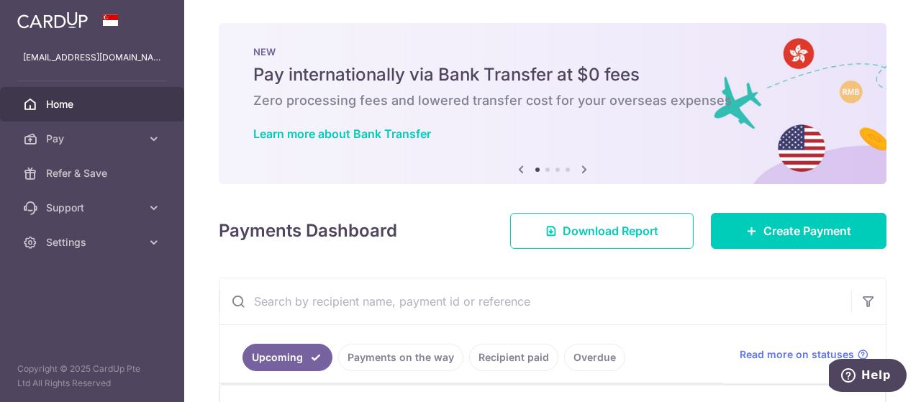
click at [583, 173] on icon at bounding box center [583, 169] width 17 height 18
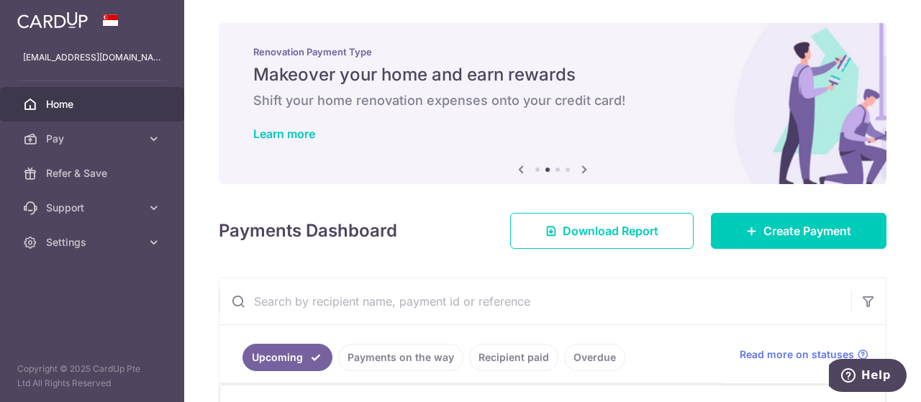
click at [515, 173] on icon at bounding box center [520, 169] width 17 height 18
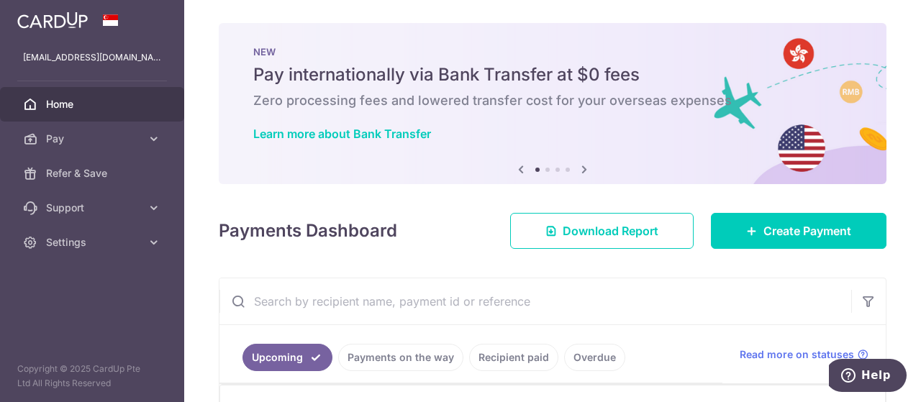
click at [515, 172] on icon at bounding box center [520, 169] width 17 height 18
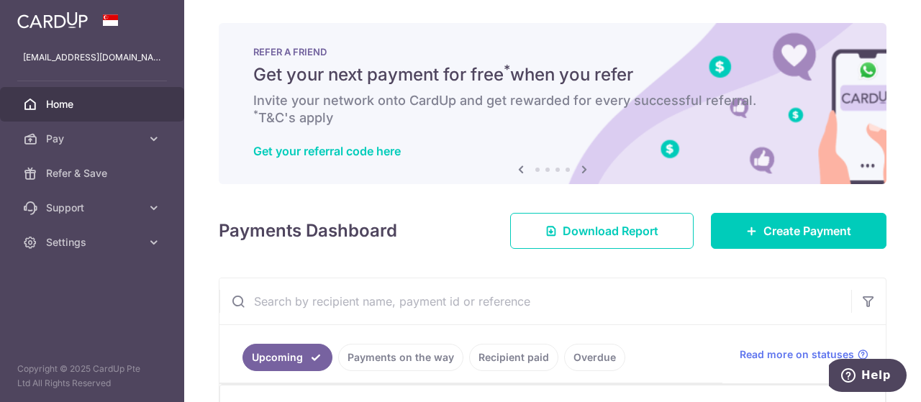
click at [515, 172] on icon at bounding box center [520, 169] width 17 height 18
